Goal: Obtain resource: Download file/media

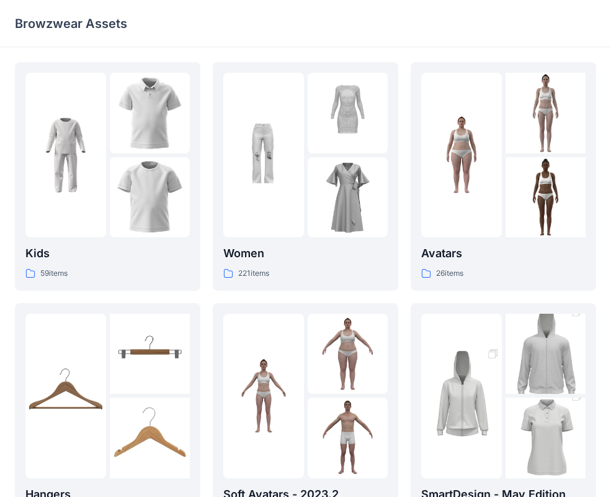
scroll to position [309, 0]
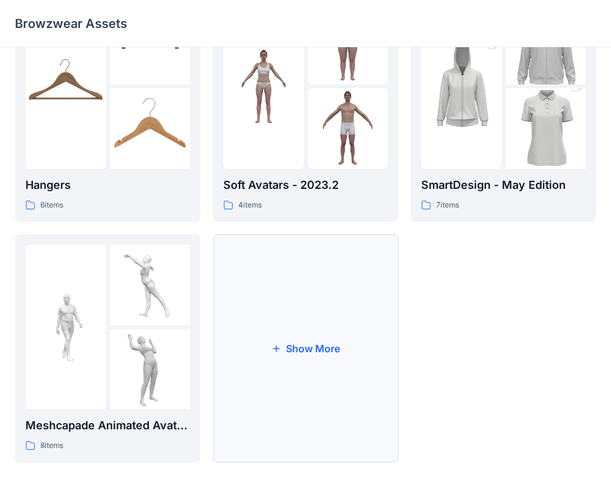
click at [292, 289] on button "Show More" at bounding box center [306, 348] width 186 height 228
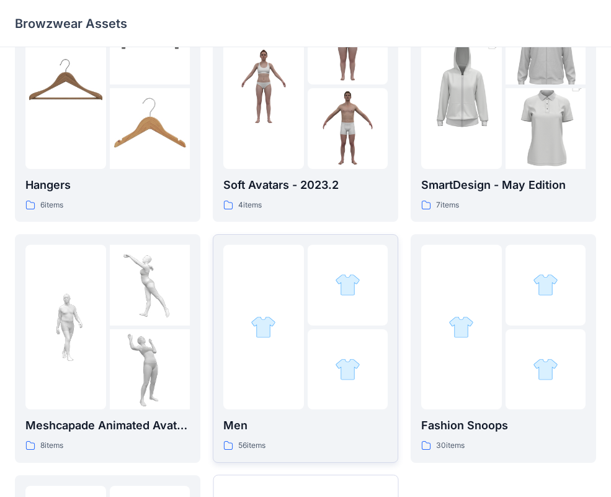
click at [303, 281] on div at bounding box center [263, 327] width 81 height 165
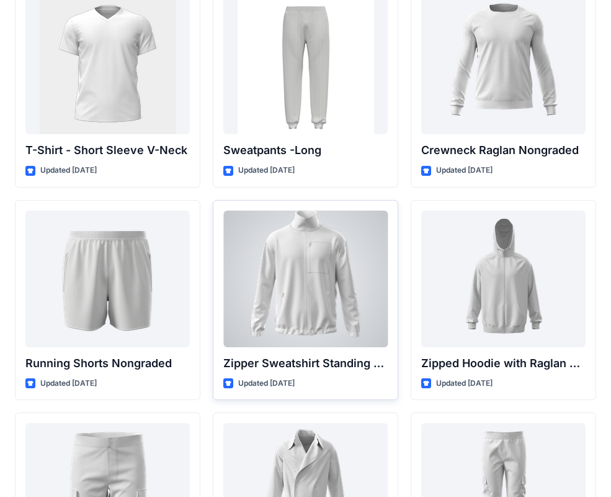
scroll to position [1194, 0]
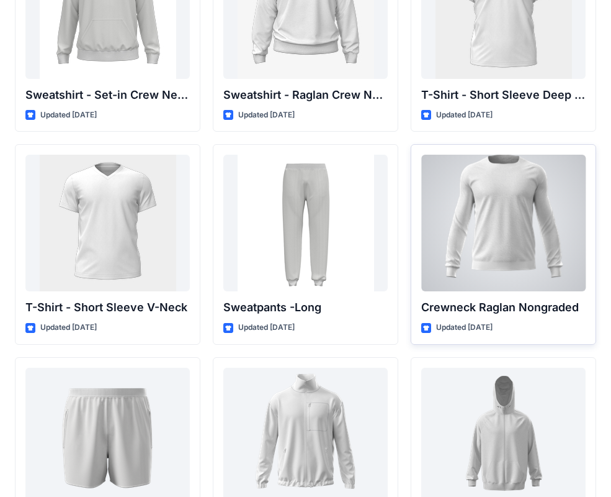
click at [502, 268] on div at bounding box center [504, 223] width 165 height 137
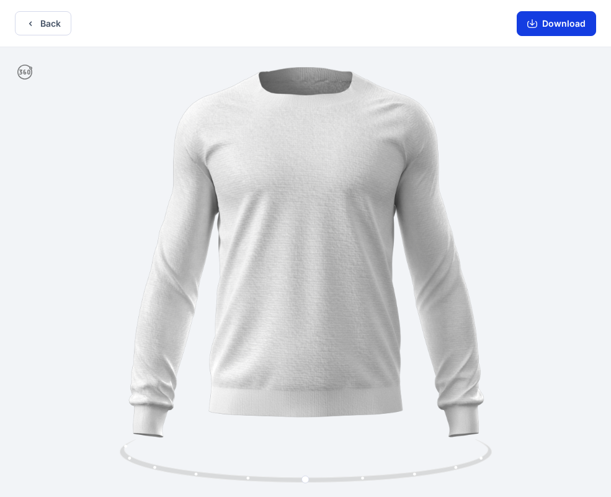
click at [554, 26] on button "Download" at bounding box center [556, 23] width 79 height 25
click at [51, 25] on button "Back" at bounding box center [43, 23] width 56 height 24
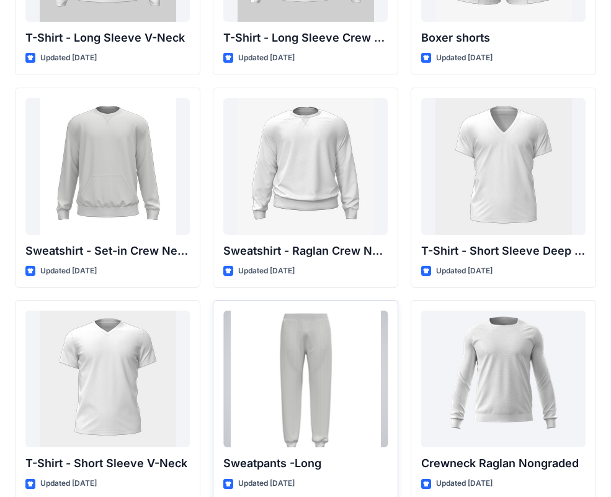
scroll to position [981, 0]
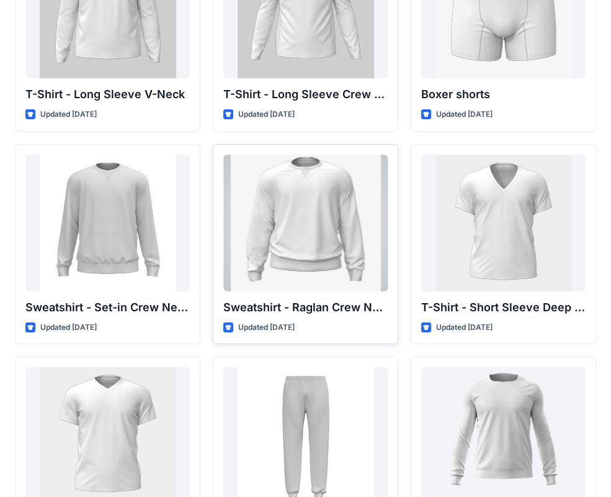
click at [359, 257] on div at bounding box center [305, 223] width 165 height 137
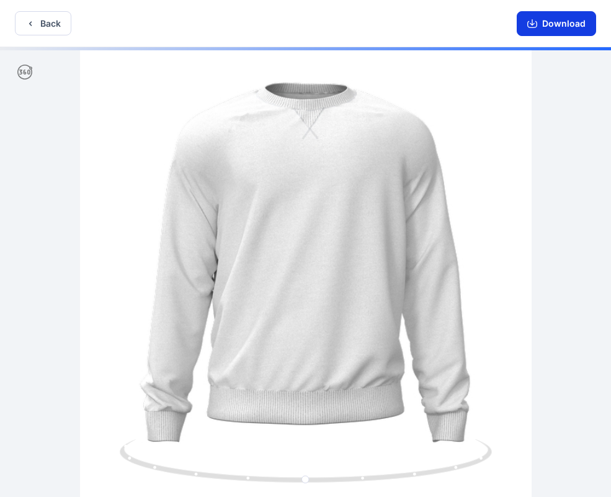
click at [547, 27] on button "Download" at bounding box center [556, 23] width 79 height 25
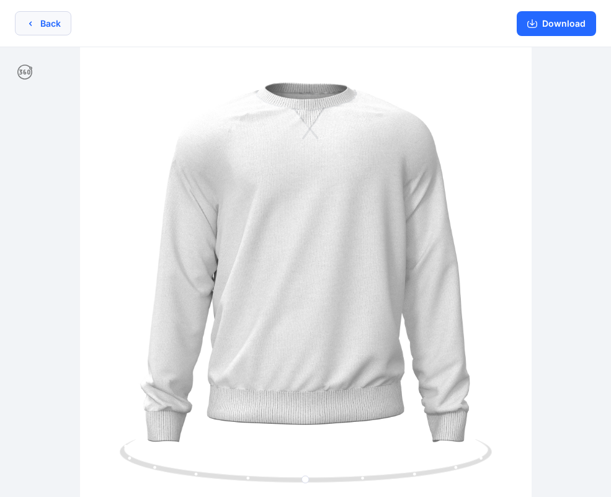
click at [42, 32] on button "Back" at bounding box center [43, 23] width 56 height 24
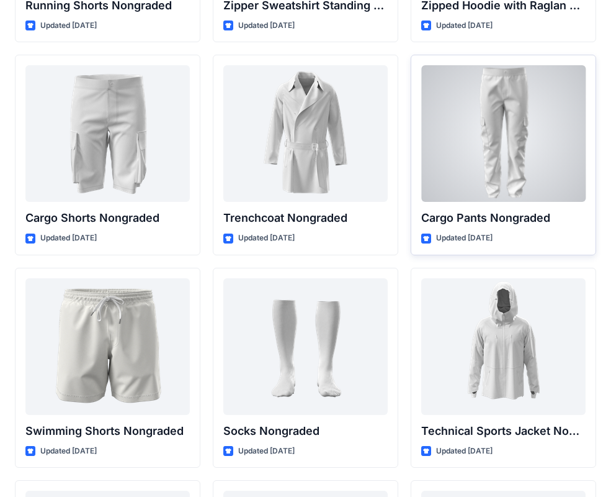
scroll to position [1645, 0]
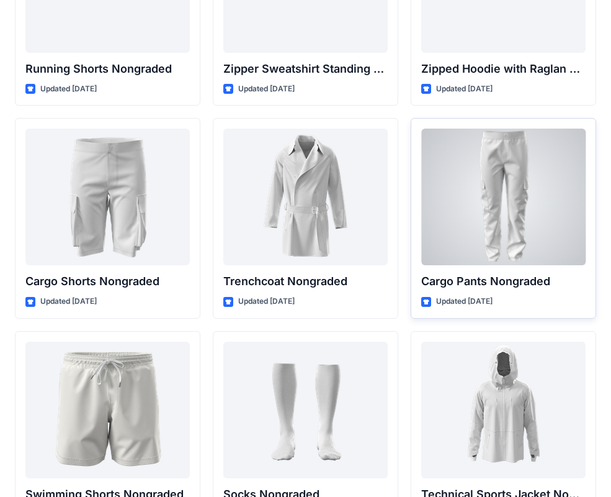
click at [520, 215] on div at bounding box center [504, 197] width 165 height 137
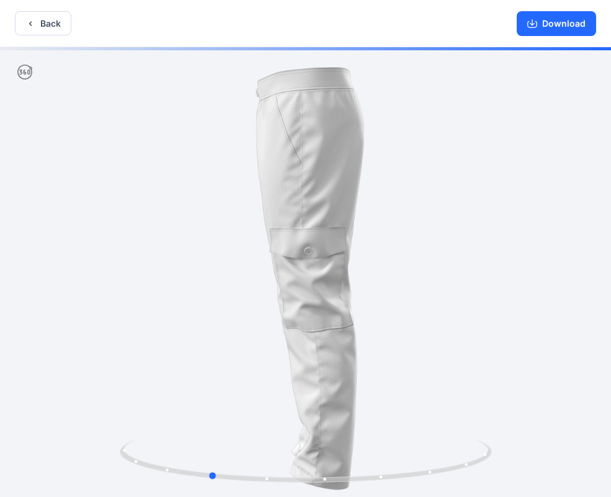
drag, startPoint x: 380, startPoint y: 265, endPoint x: 356, endPoint y: 273, distance: 24.7
click at [449, 255] on div at bounding box center [305, 273] width 611 height 452
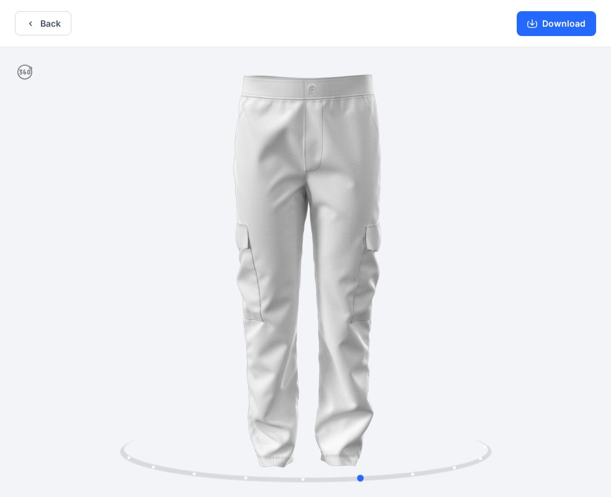
drag, startPoint x: 356, startPoint y: 266, endPoint x: 390, endPoint y: 266, distance: 34.1
click at [390, 266] on div at bounding box center [305, 273] width 611 height 452
click at [25, 14] on button "Back" at bounding box center [43, 23] width 56 height 24
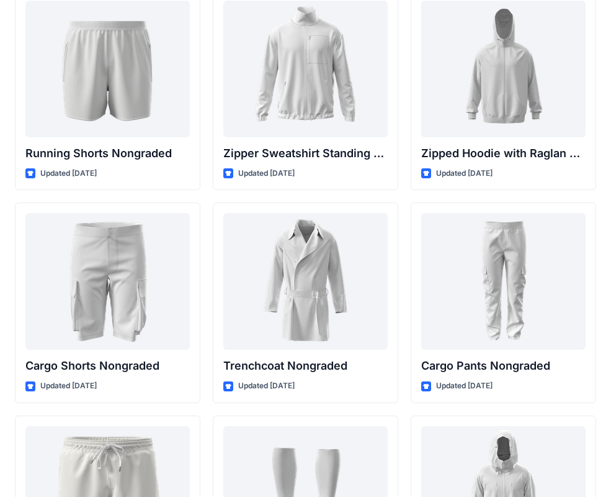
scroll to position [1491, 0]
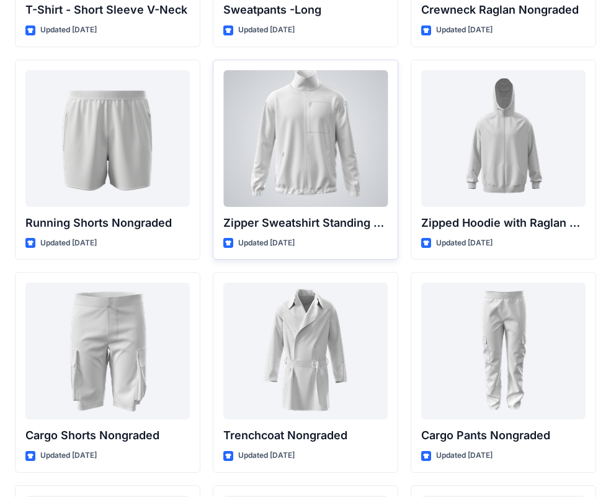
click at [328, 160] on div at bounding box center [305, 138] width 165 height 137
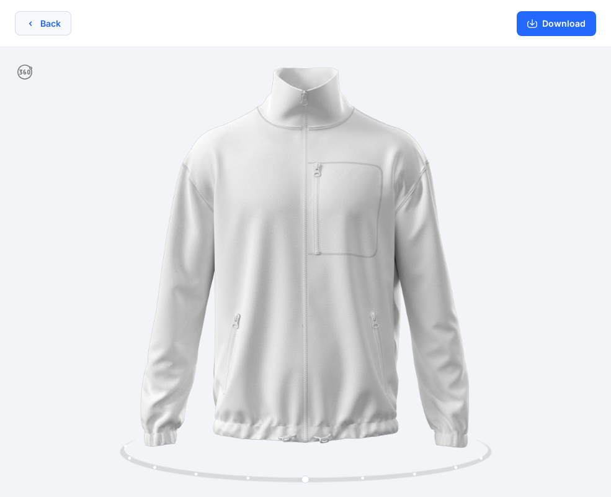
click at [43, 21] on button "Back" at bounding box center [43, 23] width 56 height 24
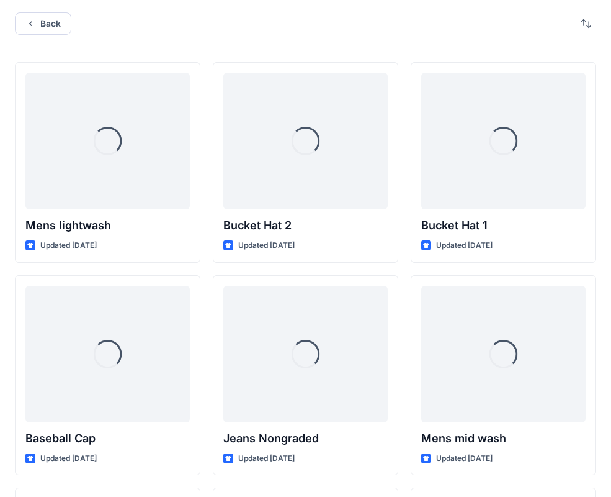
scroll to position [1491, 0]
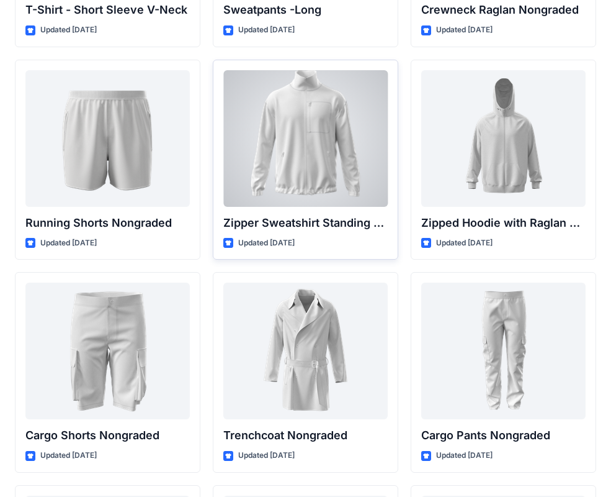
click at [340, 173] on div at bounding box center [305, 138] width 165 height 137
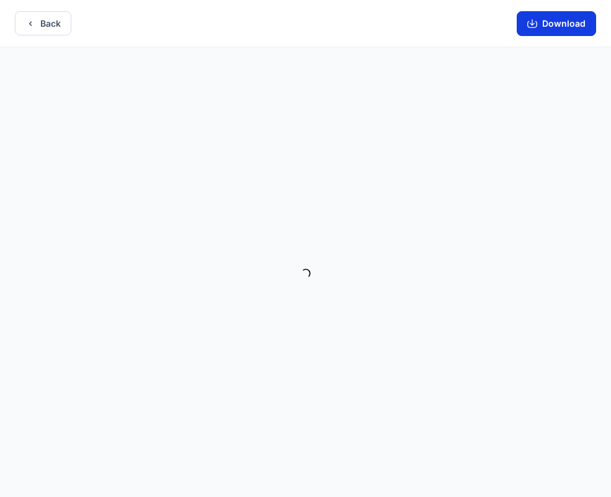
click at [545, 22] on button "Download" at bounding box center [556, 23] width 79 height 25
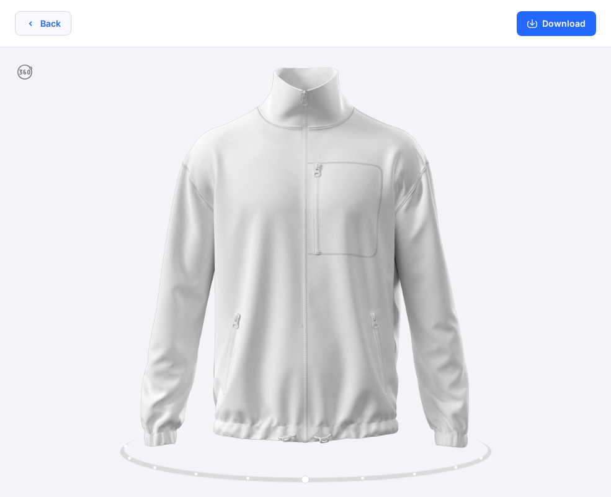
click at [29, 20] on icon "button" at bounding box center [30, 24] width 10 height 10
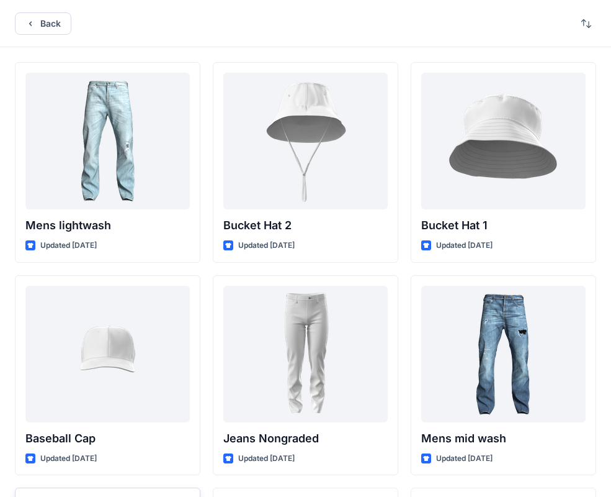
scroll to position [7, 0]
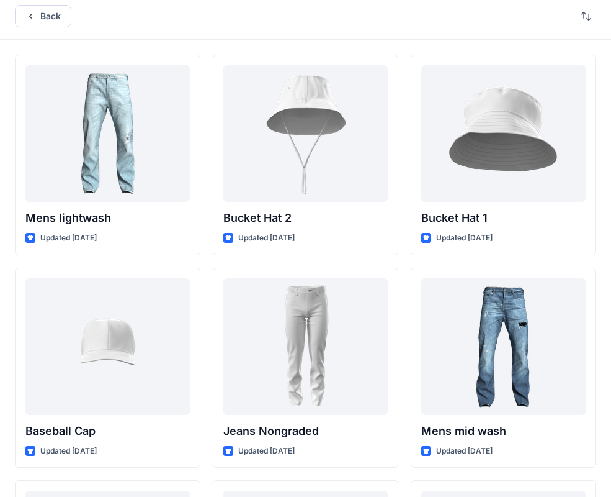
click at [73, 31] on div "Back" at bounding box center [305, 16] width 611 height 47
click at [65, 25] on button "Back" at bounding box center [43, 16] width 56 height 22
